Goal: Task Accomplishment & Management: Use online tool/utility

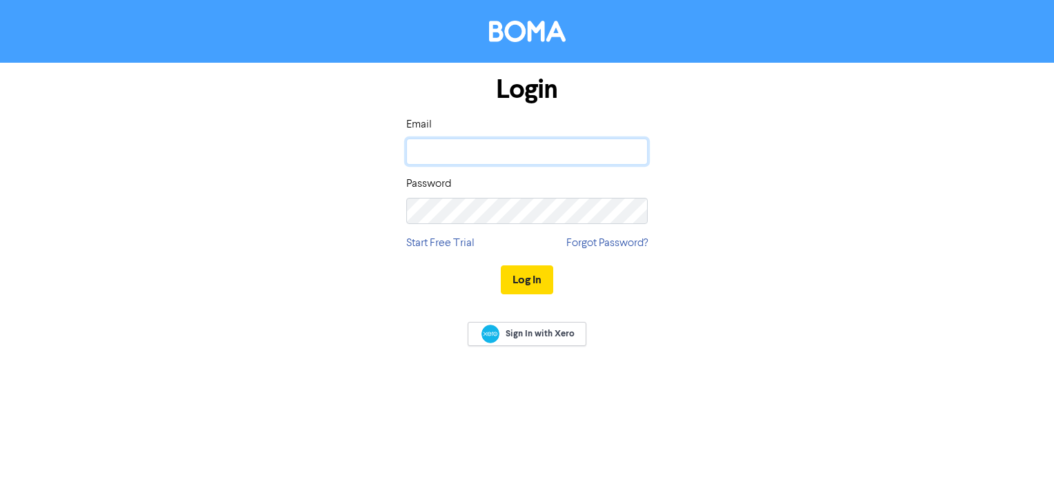
click at [470, 148] on input "email" at bounding box center [526, 152] width 241 height 26
type input "[PERSON_NAME][EMAIL_ADDRESS][DOMAIN_NAME]"
click at [532, 272] on button "Log In" at bounding box center [527, 280] width 52 height 29
